Goal: Check status: Check status

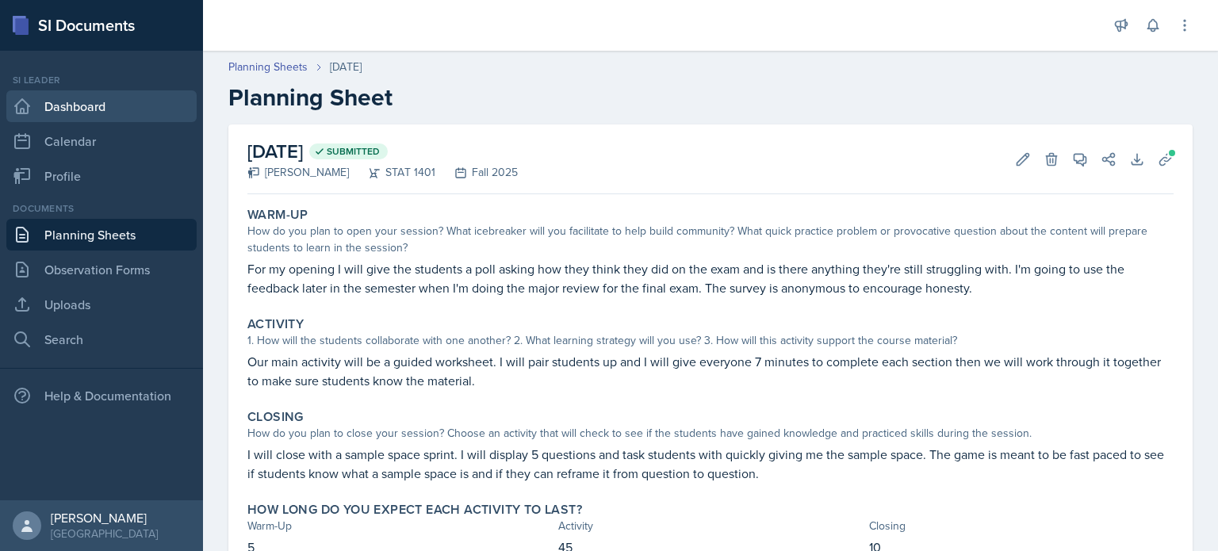
click at [105, 104] on link "Dashboard" at bounding box center [101, 106] width 190 height 32
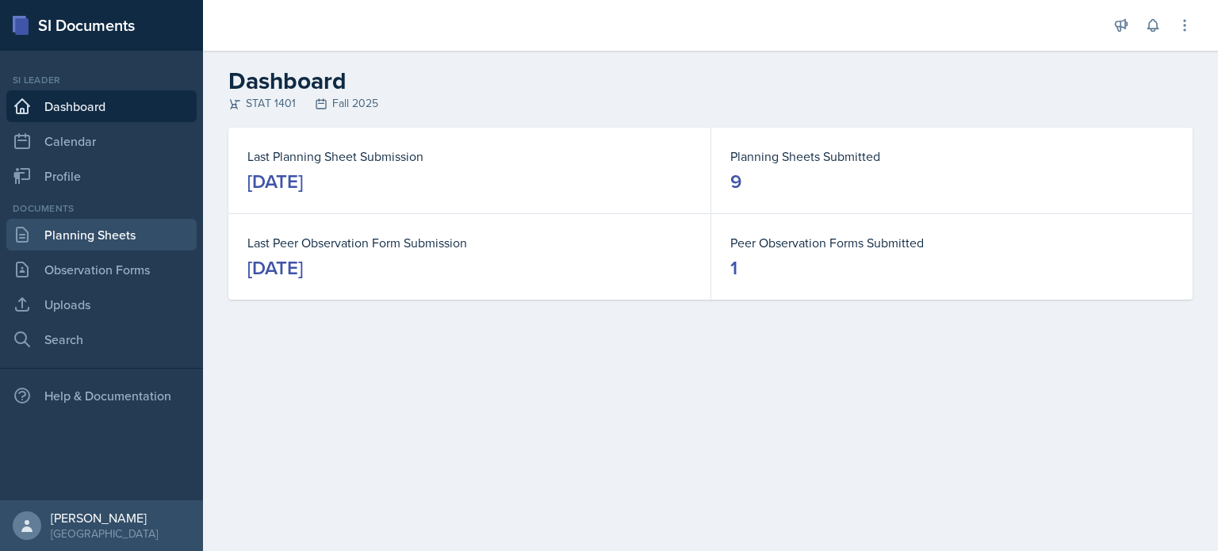
click at [143, 228] on link "Planning Sheets" at bounding box center [101, 235] width 190 height 32
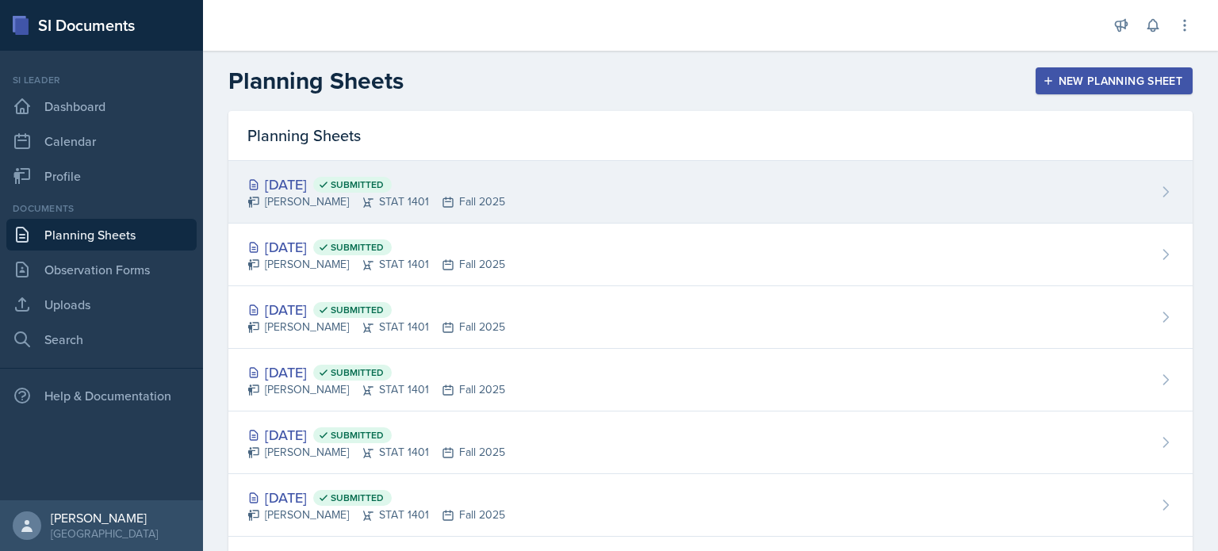
click at [346, 213] on div "[DATE] Submitted [PERSON_NAME] STAT 1401 Fall 2025" at bounding box center [710, 192] width 964 height 63
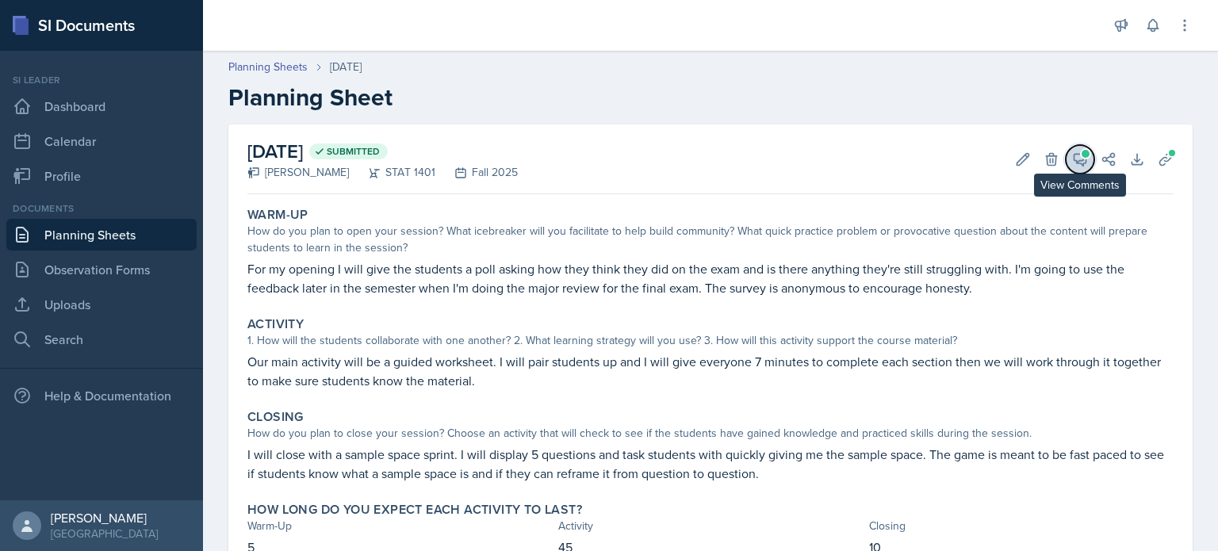
click at [1076, 159] on button "View Comments" at bounding box center [1080, 159] width 29 height 29
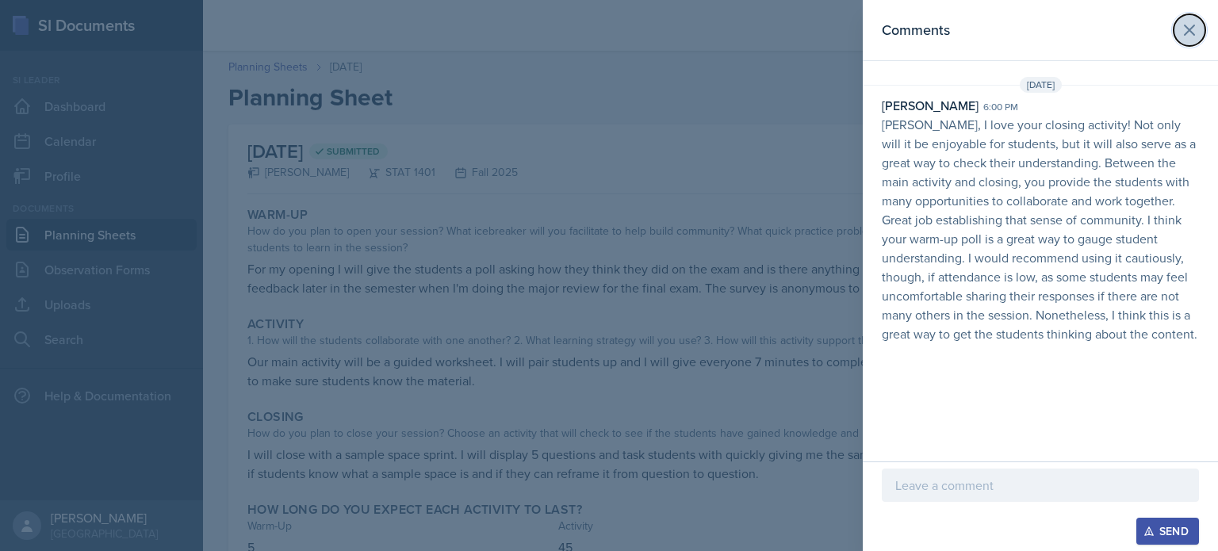
click at [1187, 37] on icon at bounding box center [1189, 30] width 19 height 19
